Goal: Transaction & Acquisition: Purchase product/service

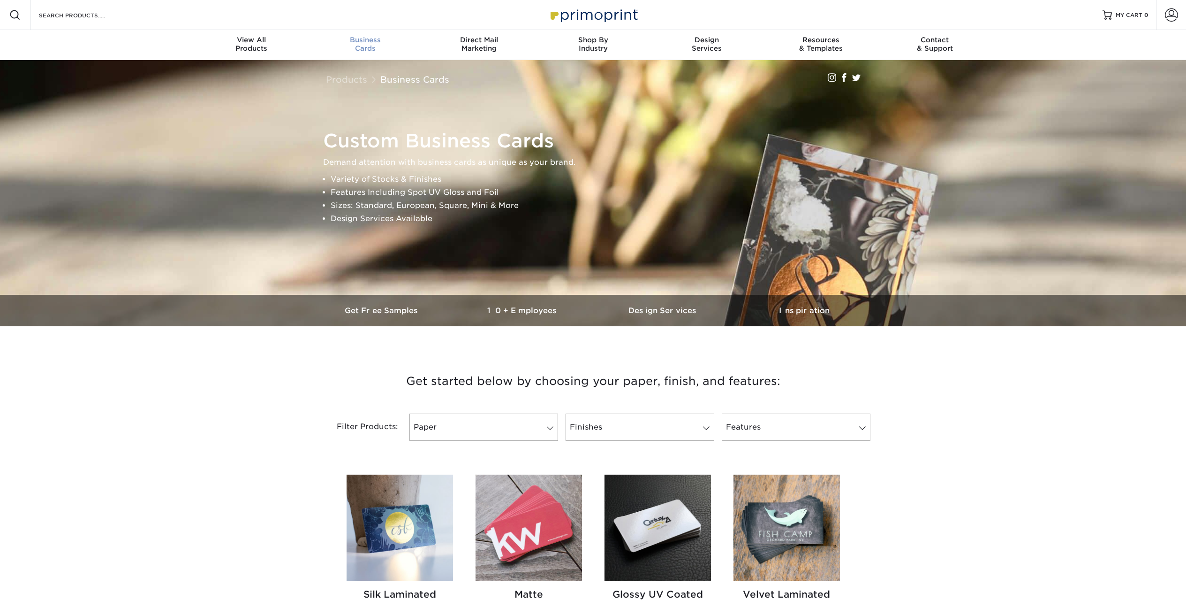
click at [365, 49] on div "Business Cards" at bounding box center [365, 44] width 114 height 17
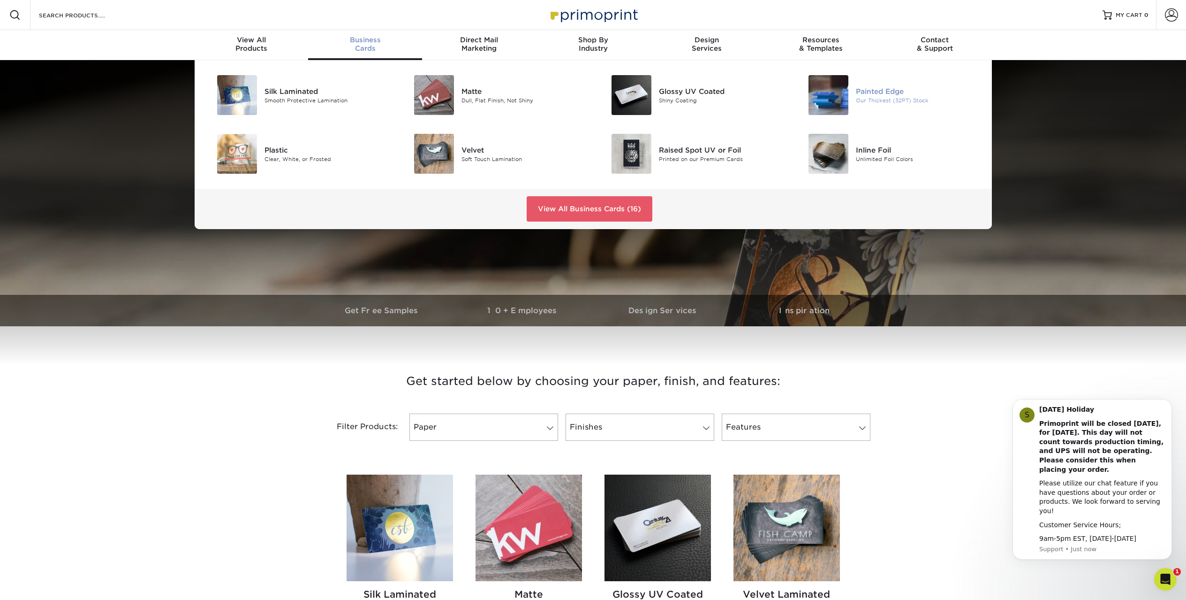
click at [920, 101] on div "Our Thickest (32PT) Stock" at bounding box center [918, 100] width 124 height 8
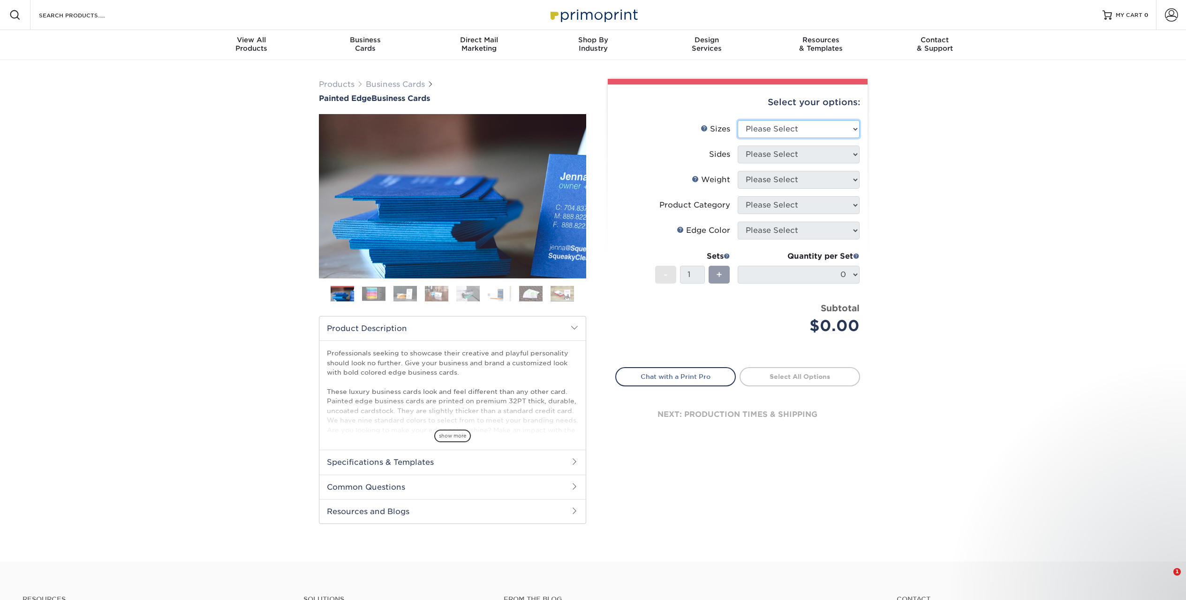
click at [765, 129] on select "Please Select 2" x 3.5" - Standard 2.125" x 3.375" - European 2.5" x 2.5" - Squ…" at bounding box center [799, 129] width 122 height 18
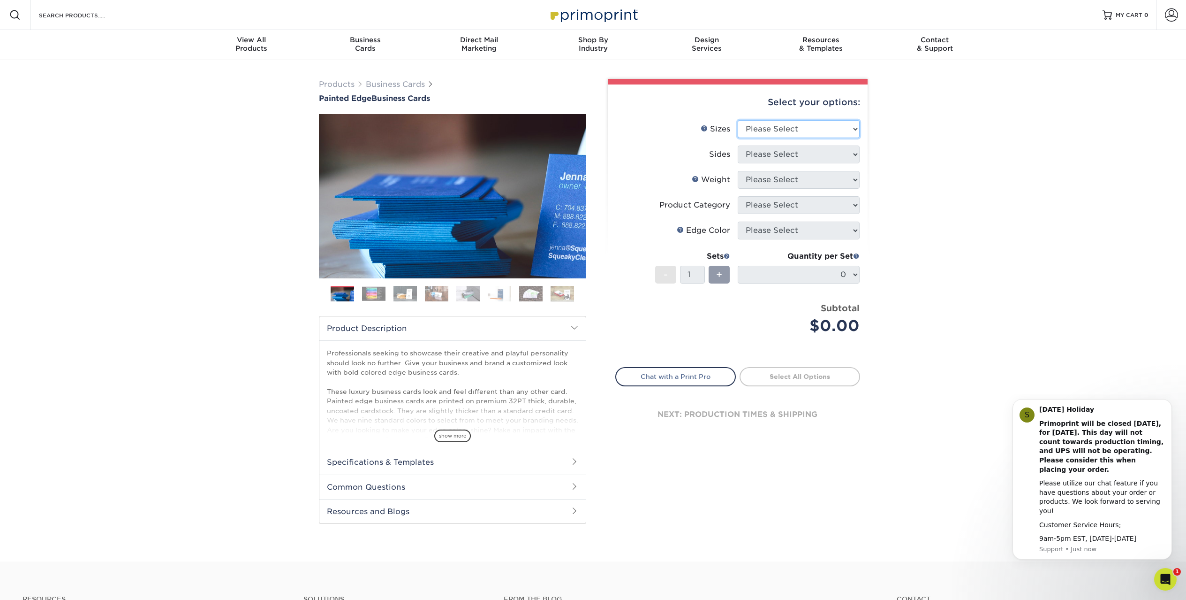
select select "2.12x3.38"
click at [738, 120] on select "Please Select 2" x 3.5" - Standard 2.125" x 3.375" - European 2.5" x 2.5" - Squ…" at bounding box center [799, 129] width 122 height 18
click at [764, 152] on select "Please Select Print Both Sides Print Front Only" at bounding box center [799, 154] width 122 height 18
select select "13abbda7-1d64-4f25-8bb2-c179b224825d"
click at [738, 145] on select "Please Select Print Both Sides Print Front Only" at bounding box center [799, 154] width 122 height 18
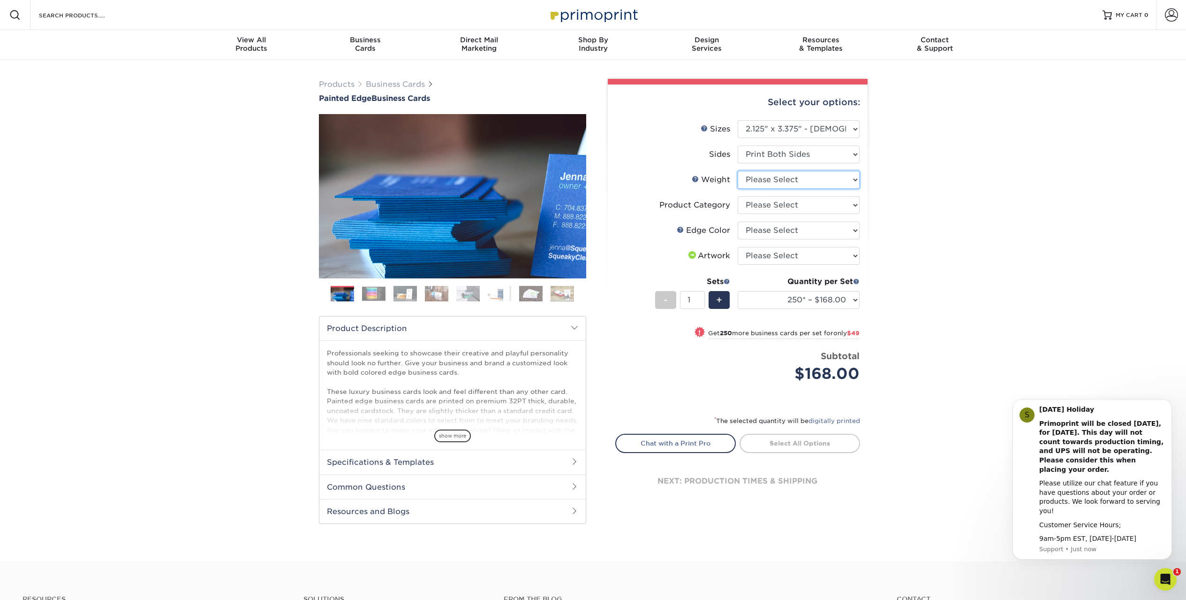
click at [768, 182] on select "Please Select 32PTUC" at bounding box center [799, 180] width 122 height 18
select select "32PTUC"
click at [738, 171] on select "Please Select 32PTUC" at bounding box center [799, 180] width 122 height 18
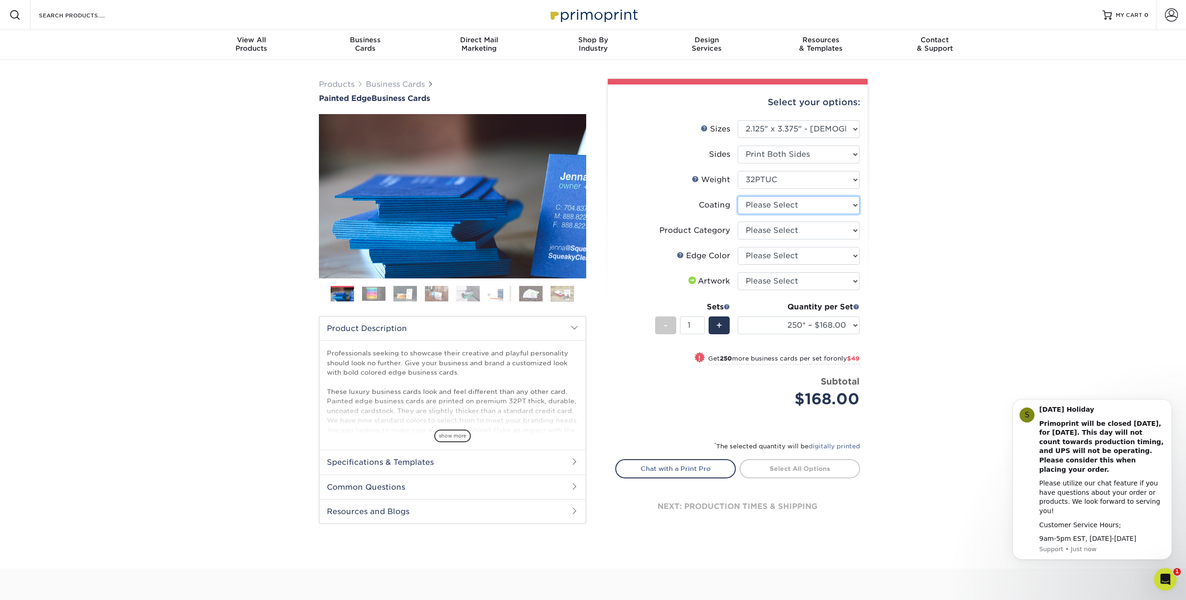
click at [805, 212] on select at bounding box center [799, 205] width 122 height 18
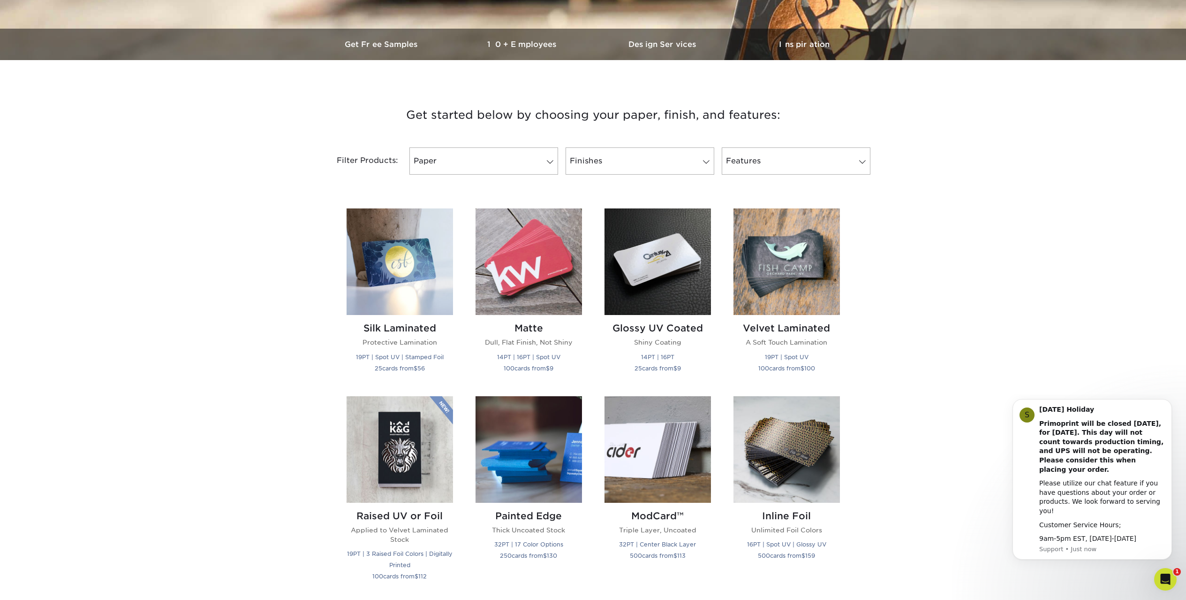
scroll to position [415, 0]
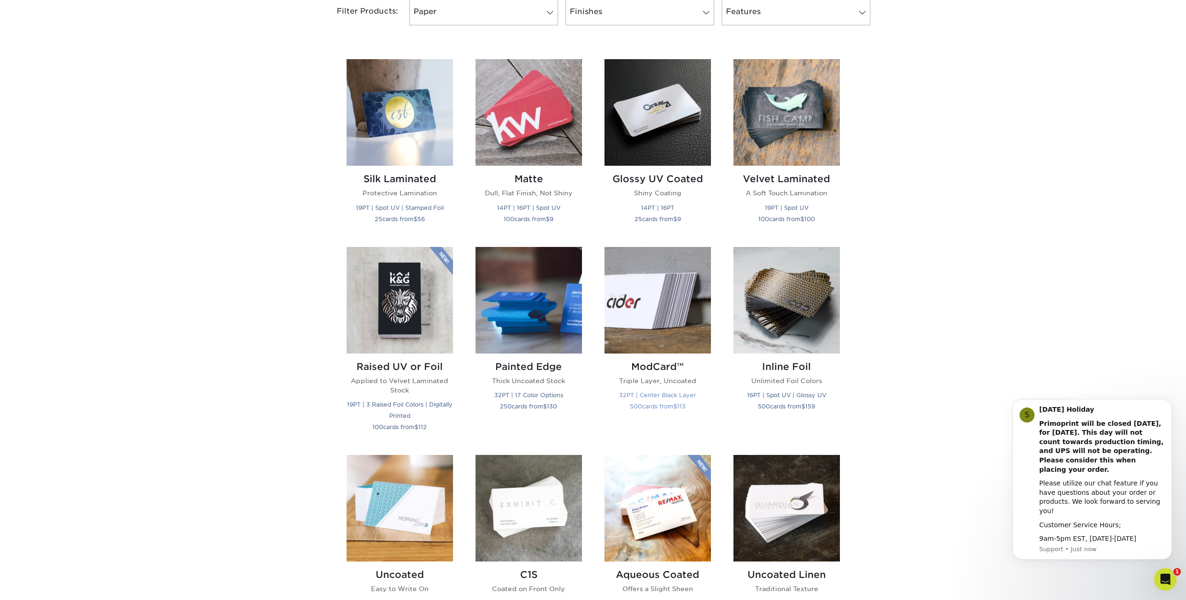
click at [646, 329] on img at bounding box center [658, 300] width 106 height 106
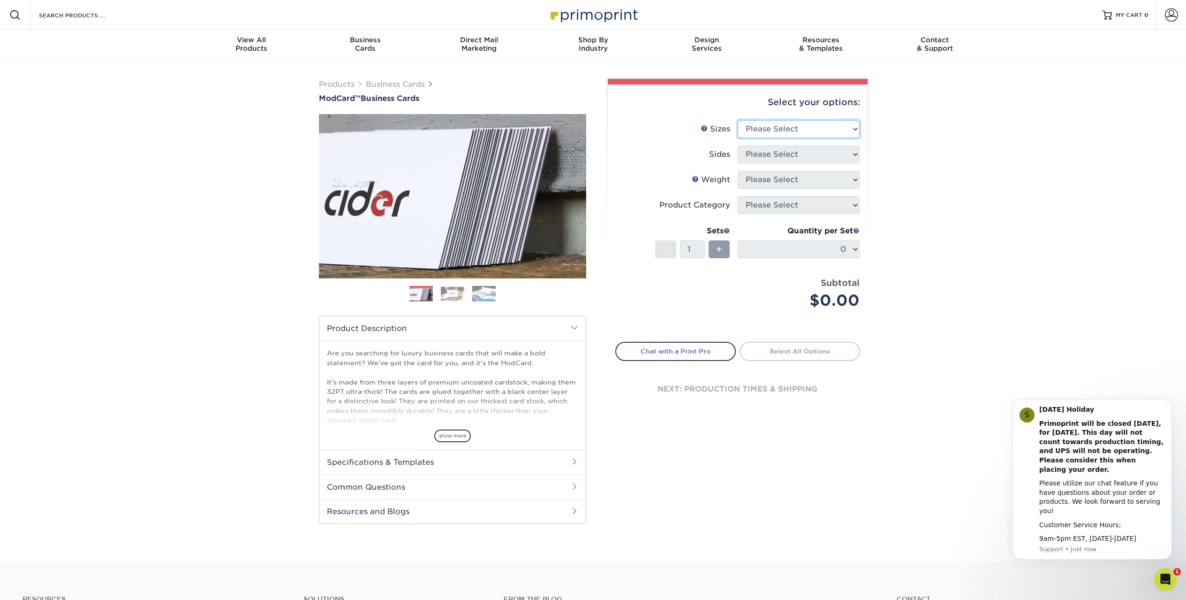
click at [840, 127] on select "Please Select 1.5" x 3.5" - Mini 1.75" x 3.5" - Mini 2" x 2" - Square 2" x 3" -…" at bounding box center [799, 129] width 122 height 18
select select "2.12x3.38"
click at [738, 120] on select "Please Select 1.5" x 3.5" - Mini 1.75" x 3.5" - Mini 2" x 2" - Square 2" x 3" -…" at bounding box center [799, 129] width 122 height 18
click at [829, 158] on select "Please Select Print Both Sides Print Front Only" at bounding box center [799, 154] width 122 height 18
select select "13abbda7-1d64-4f25-8bb2-c179b224825d"
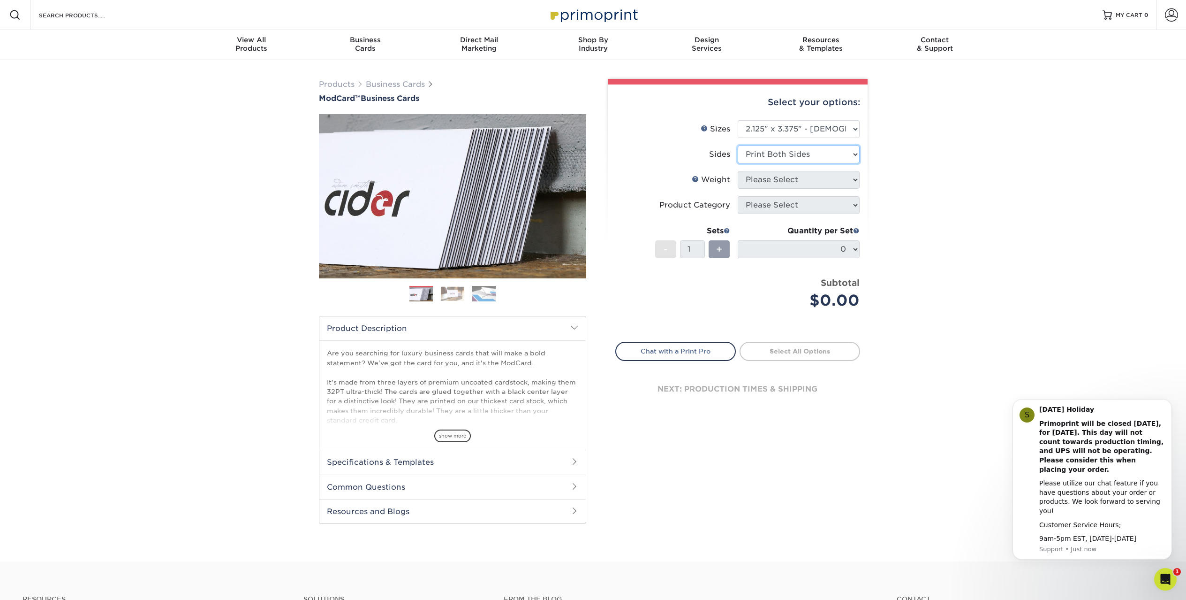
click at [738, 145] on select "Please Select Print Both Sides Print Front Only" at bounding box center [799, 154] width 122 height 18
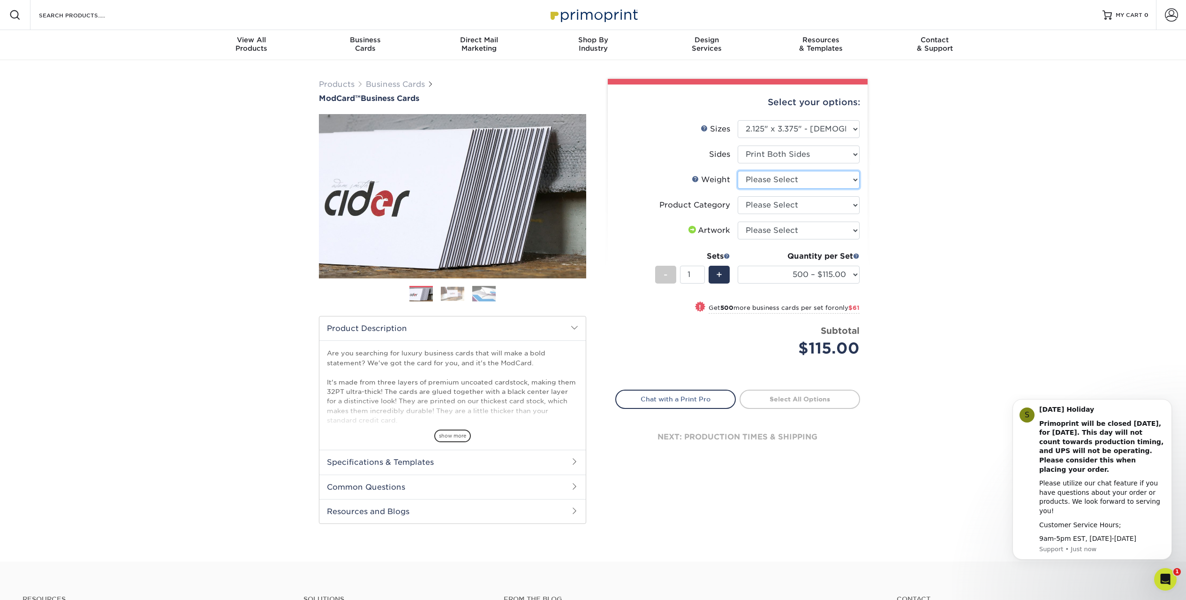
click at [856, 181] on select "Please Select 32PTUCBLK" at bounding box center [799, 180] width 122 height 18
select select "32PTUCBLK"
click at [738, 171] on select "Please Select 32PTUCBLK" at bounding box center [799, 180] width 122 height 18
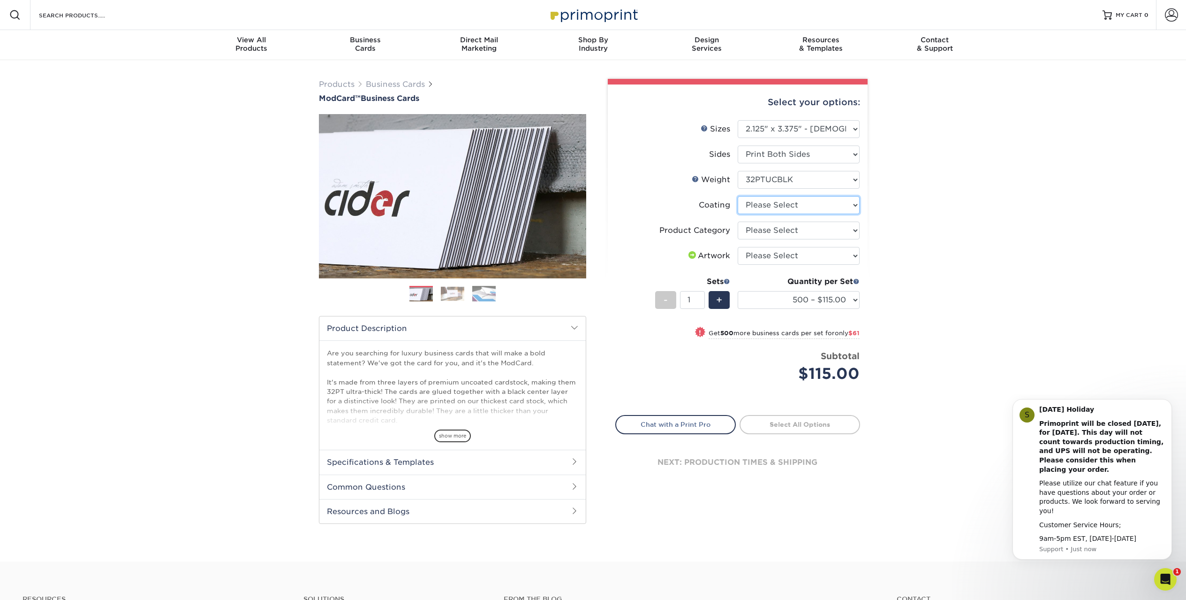
click at [855, 206] on select at bounding box center [799, 205] width 122 height 18
